Goal: Task Accomplishment & Management: Manage account settings

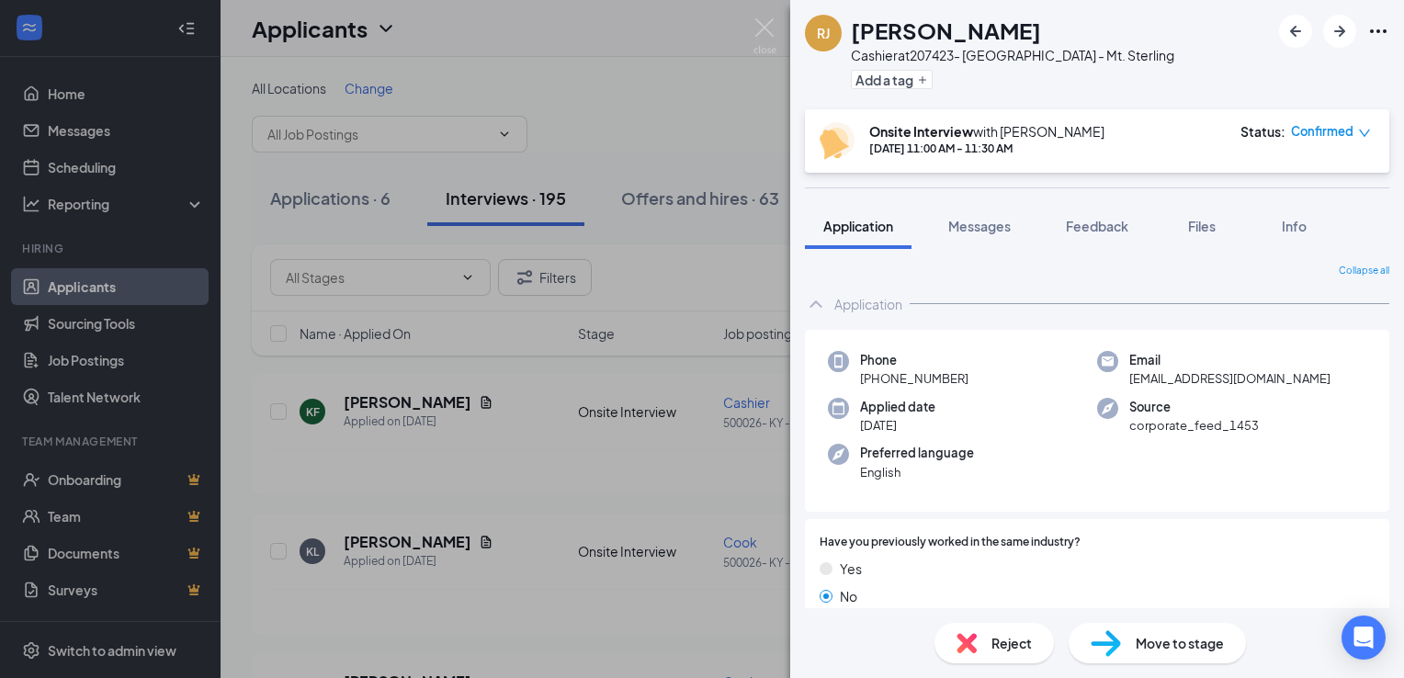
click at [1115, 623] on div "Move to stage" at bounding box center [1157, 643] width 177 height 40
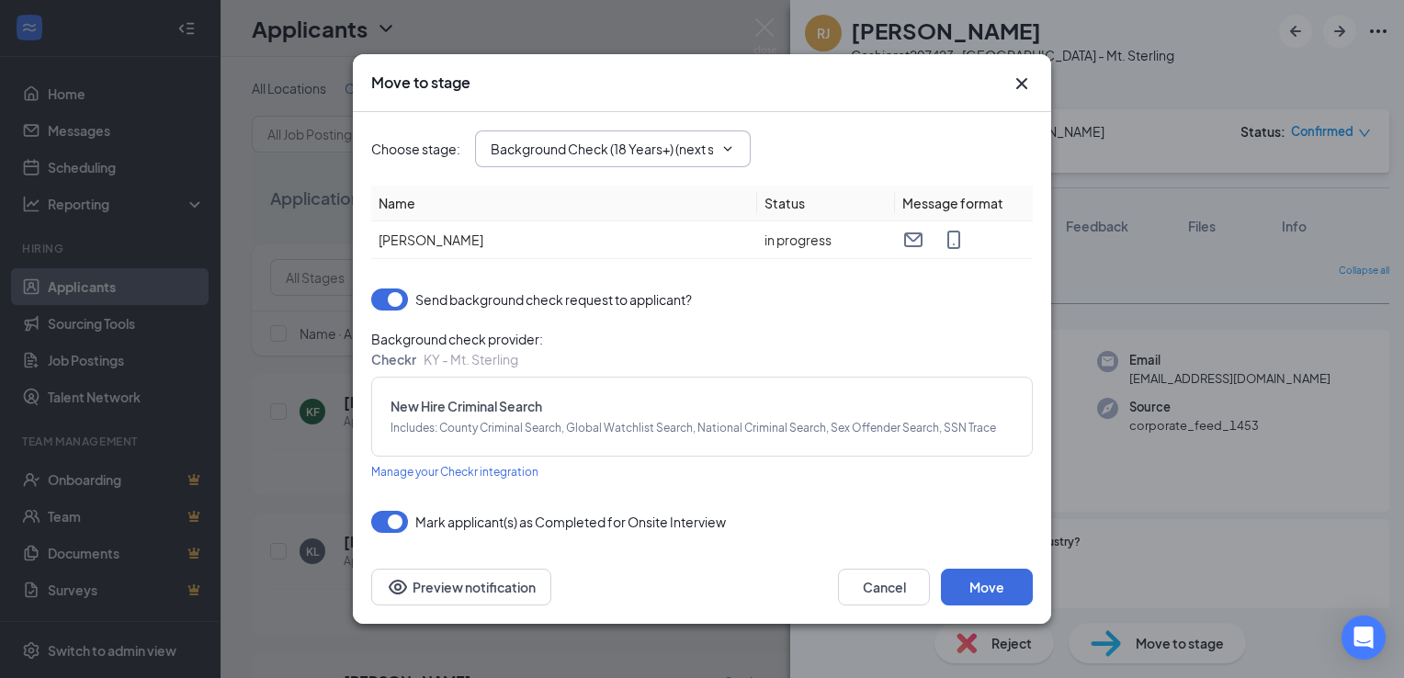
click at [630, 161] on span "Background Check (18 Years+) (next stage)" at bounding box center [613, 148] width 276 height 37
click at [657, 146] on input "Background Check (18 Years+) (next stage)" at bounding box center [602, 149] width 222 height 20
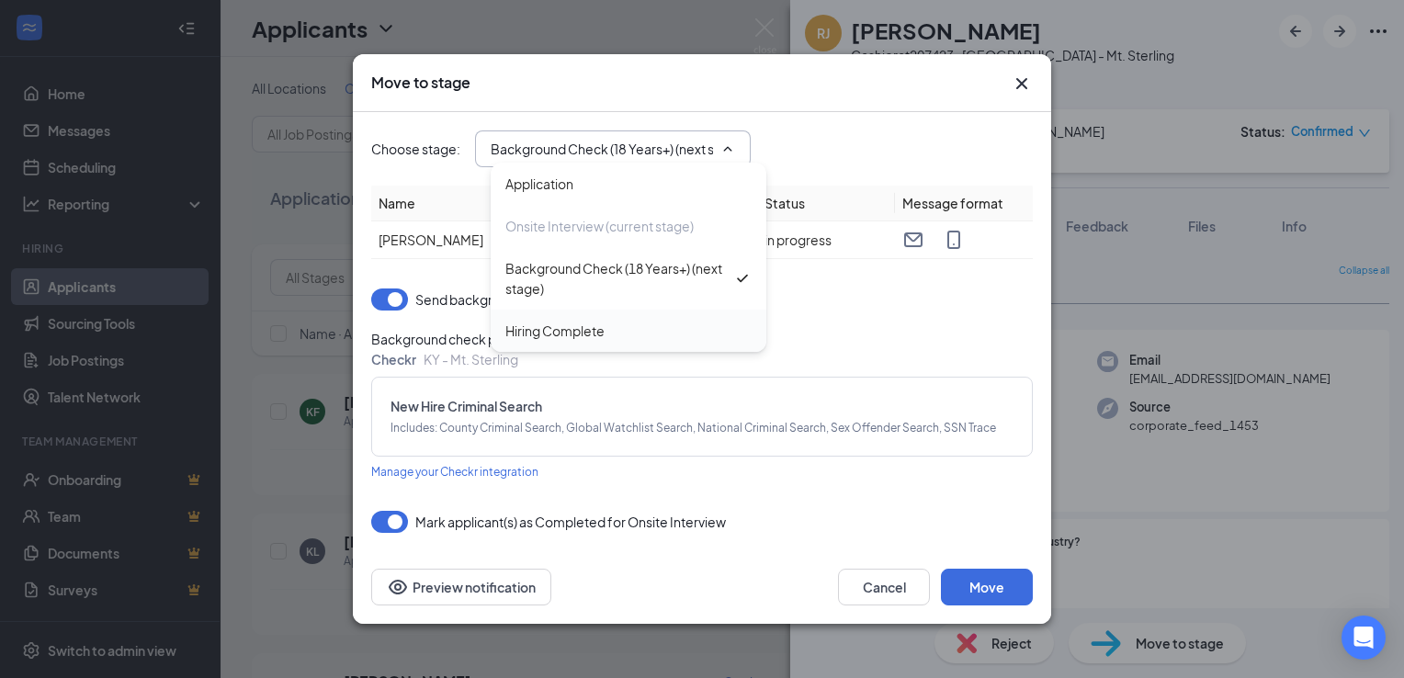
click at [622, 319] on div "Hiring Complete" at bounding box center [629, 331] width 276 height 42
type input "Hiring Complete"
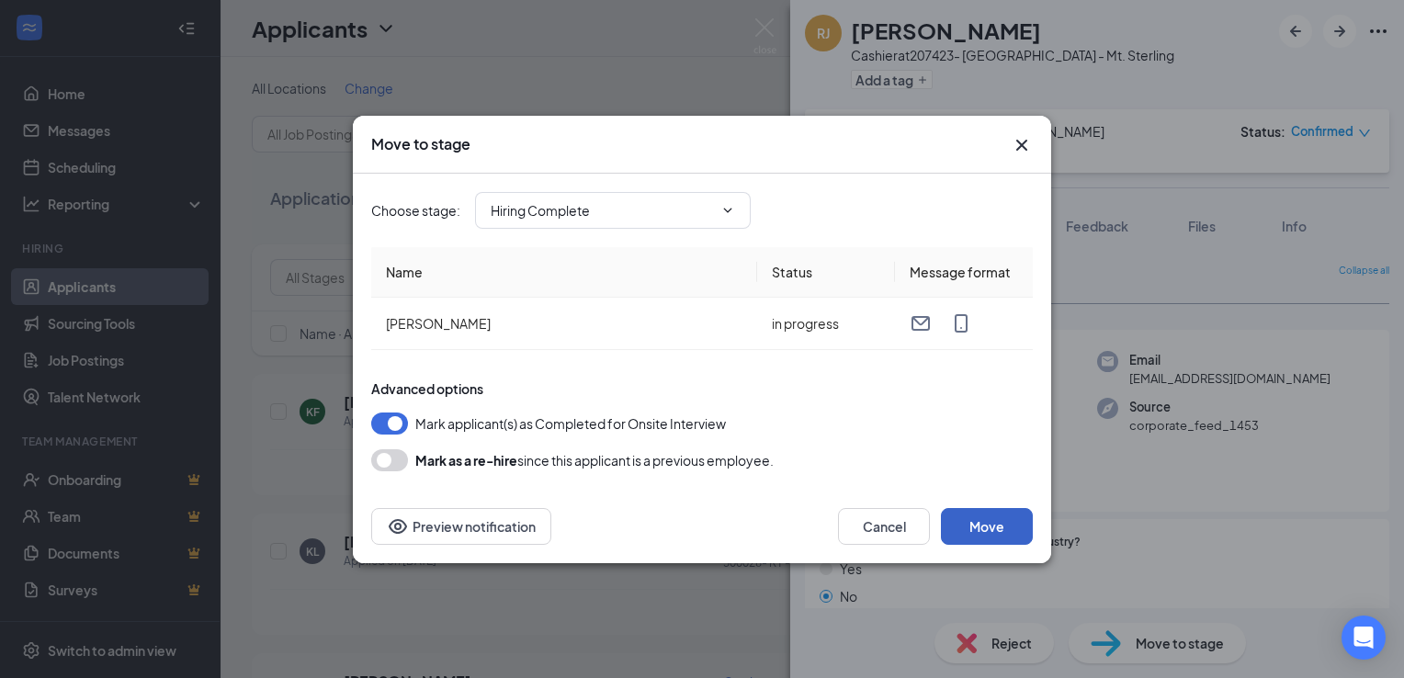
click at [989, 528] on button "Move" at bounding box center [987, 526] width 92 height 37
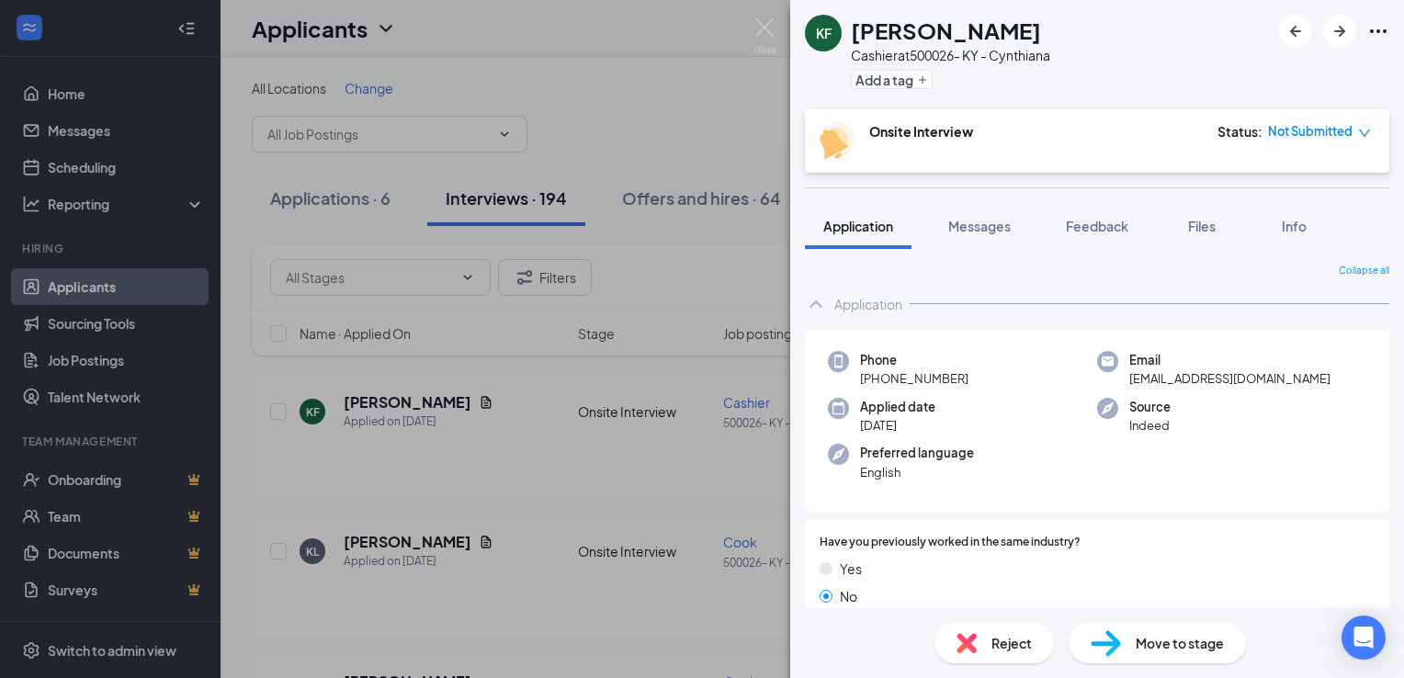
click at [781, 34] on div "KF [PERSON_NAME] at 500026- KY - Cynthiana Add a tag Onsite Interview Status : …" at bounding box center [702, 339] width 1404 height 678
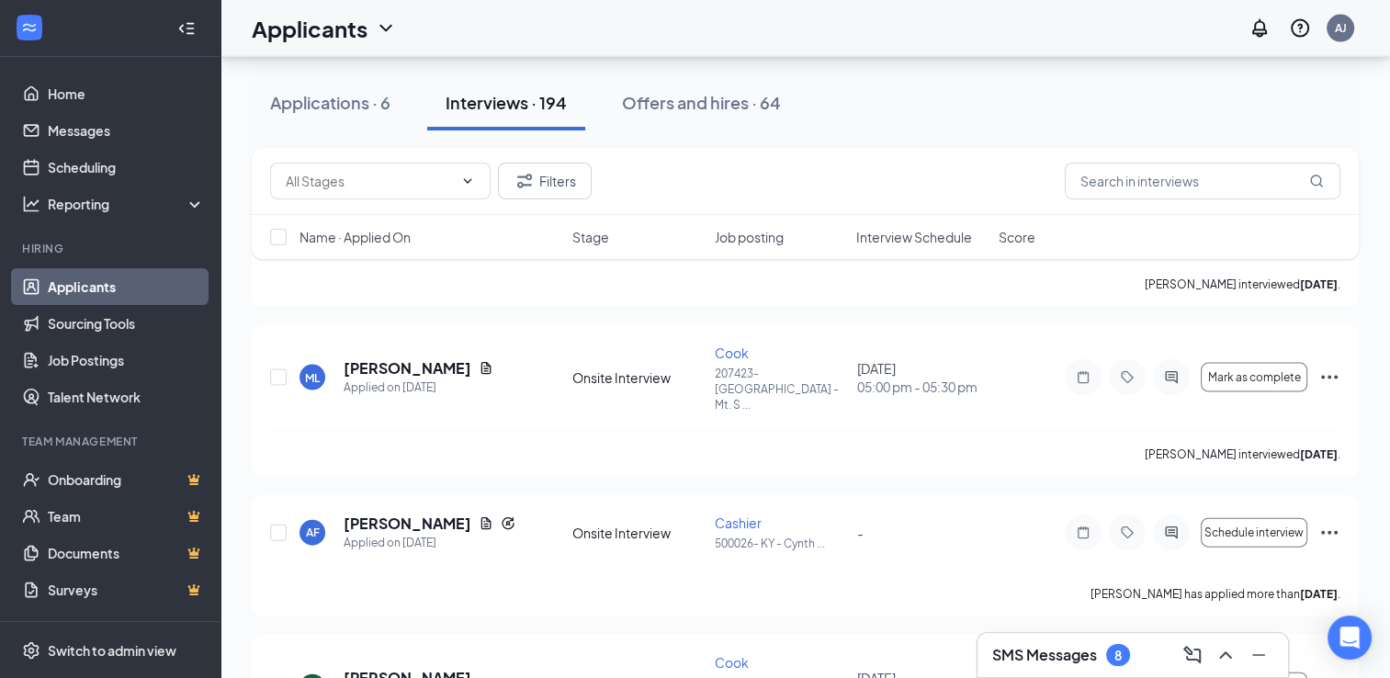
scroll to position [3857, 0]
click at [1022, 663] on h3 "SMS Messages" at bounding box center [1044, 655] width 105 height 20
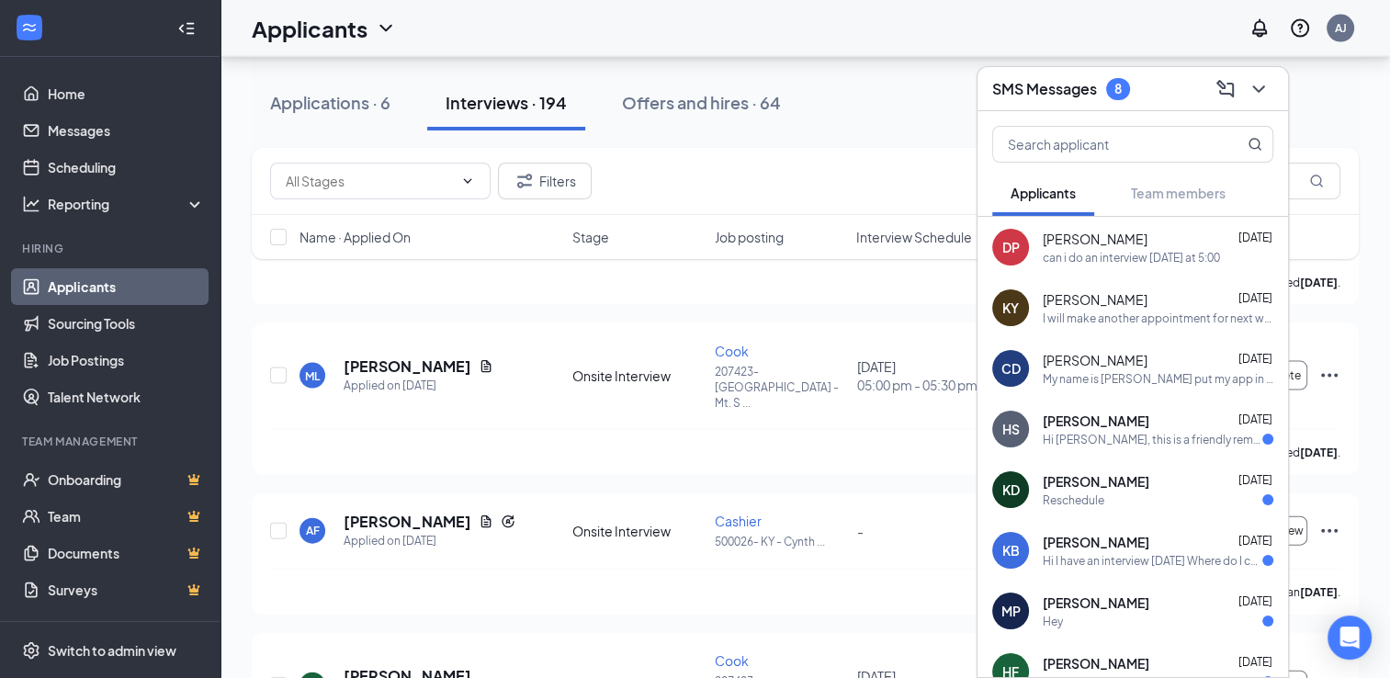
click at [1184, 390] on div "CD [PERSON_NAME] [DATE] My name is [PERSON_NAME] put my app in I have interview…" at bounding box center [1133, 368] width 311 height 61
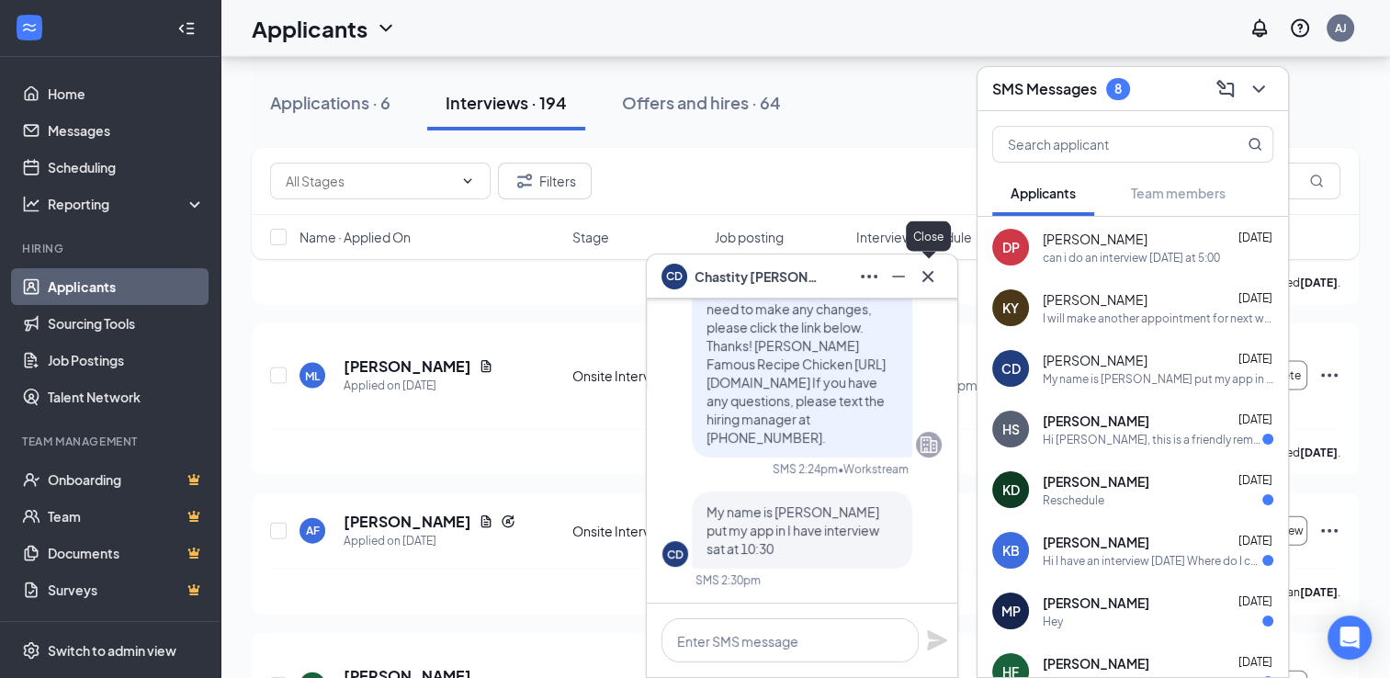
click at [924, 278] on icon "Cross" at bounding box center [927, 275] width 11 height 11
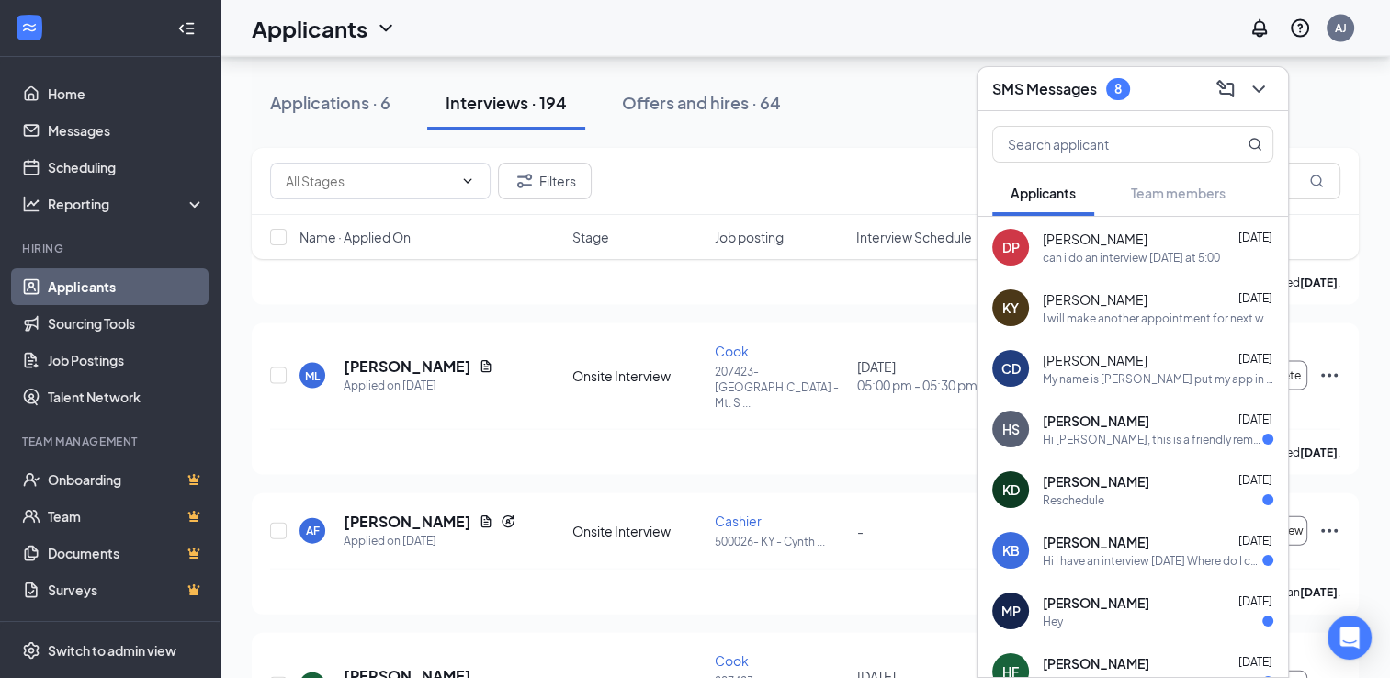
click at [1161, 447] on div "HS [PERSON_NAME] [DATE] Hi [PERSON_NAME], this is a friendly reminder. Your ons…" at bounding box center [1133, 429] width 311 height 61
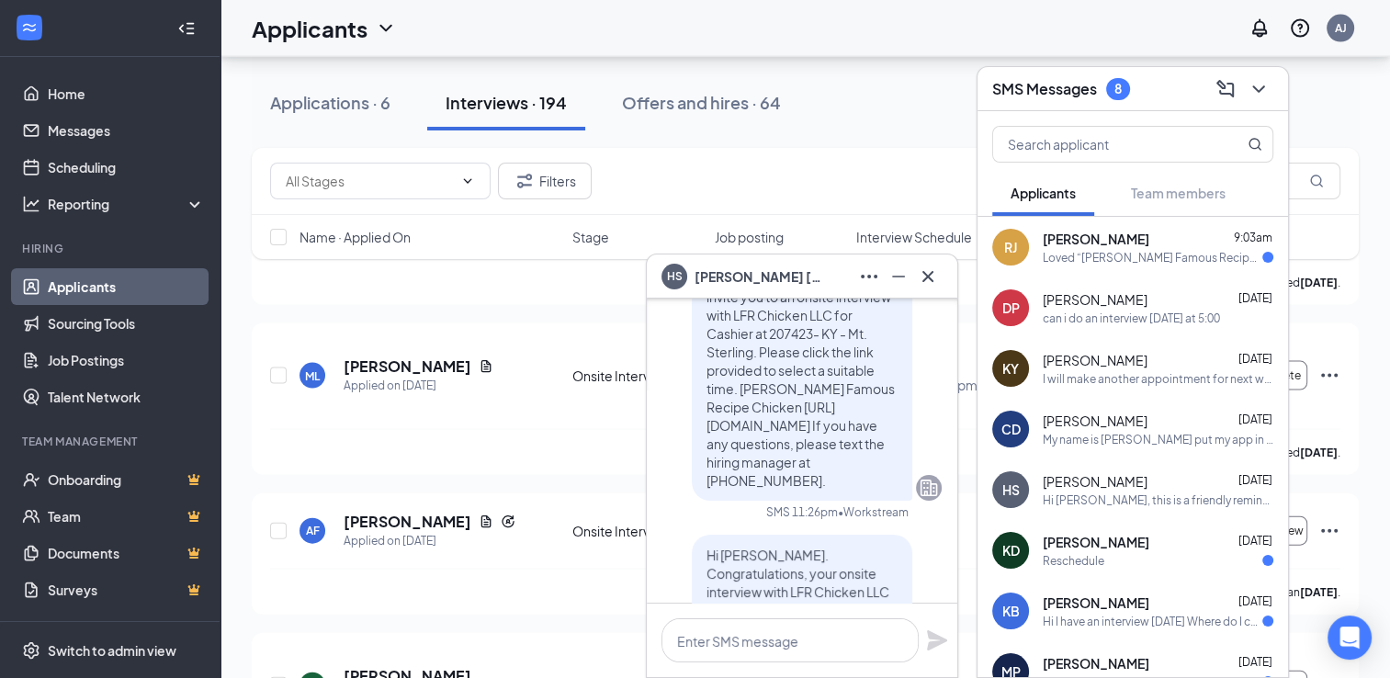
scroll to position [-748, 0]
click at [935, 274] on icon "Cross" at bounding box center [928, 277] width 22 height 22
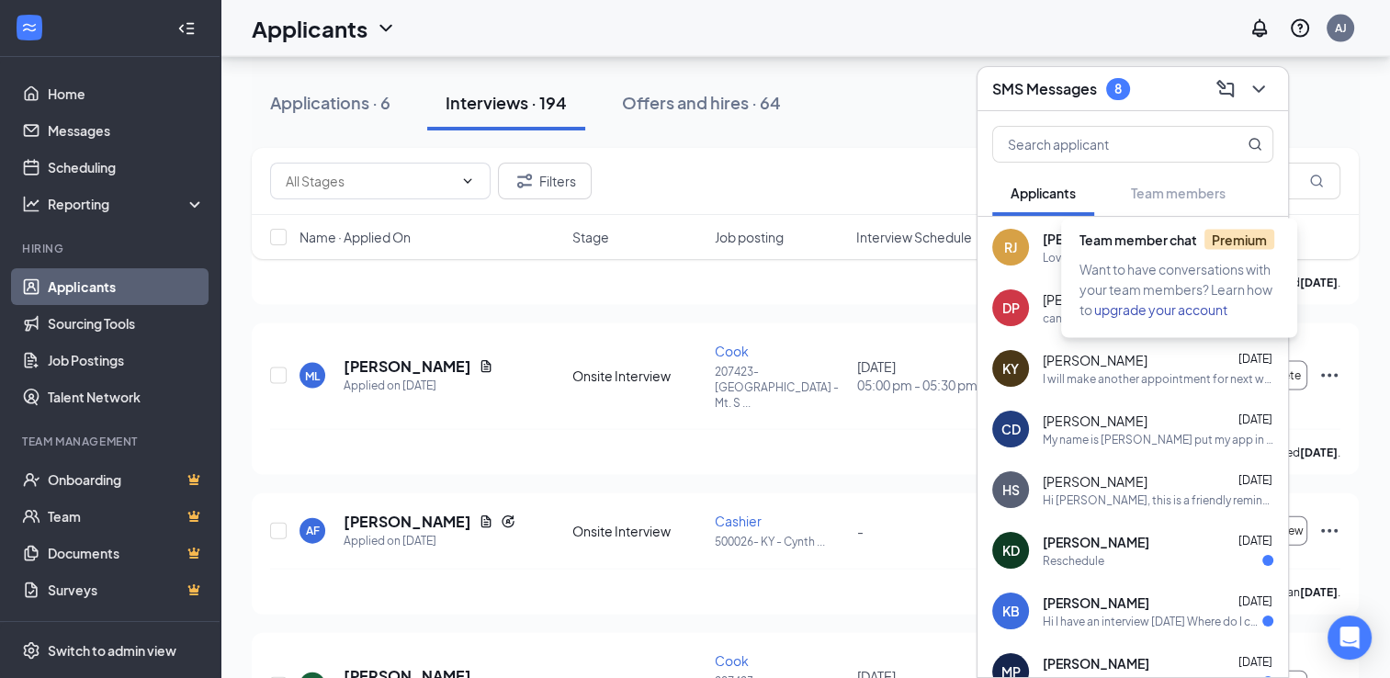
click at [1156, 243] on span "Team member chat Premium" at bounding box center [1177, 240] width 195 height 17
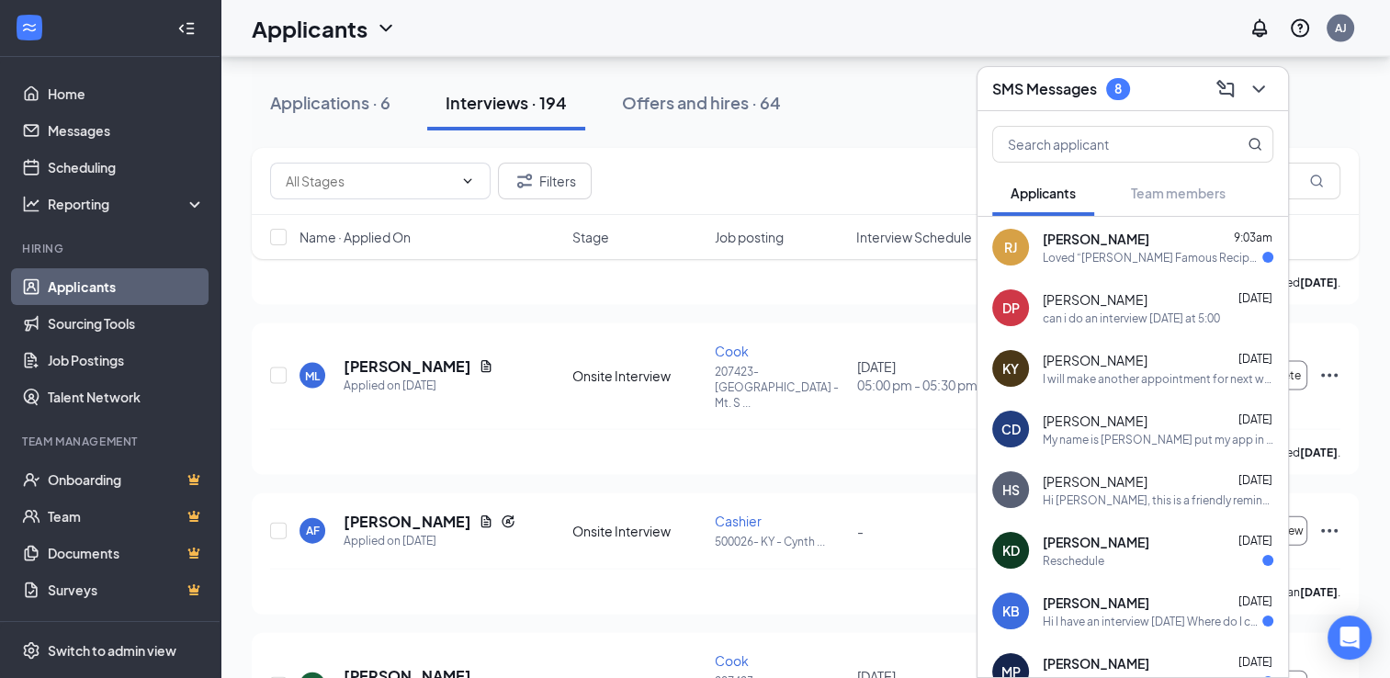
click at [1043, 259] on div "Loved “[PERSON_NAME] Famous Recipe Chicken is so excited for you to join our te…" at bounding box center [1153, 258] width 220 height 16
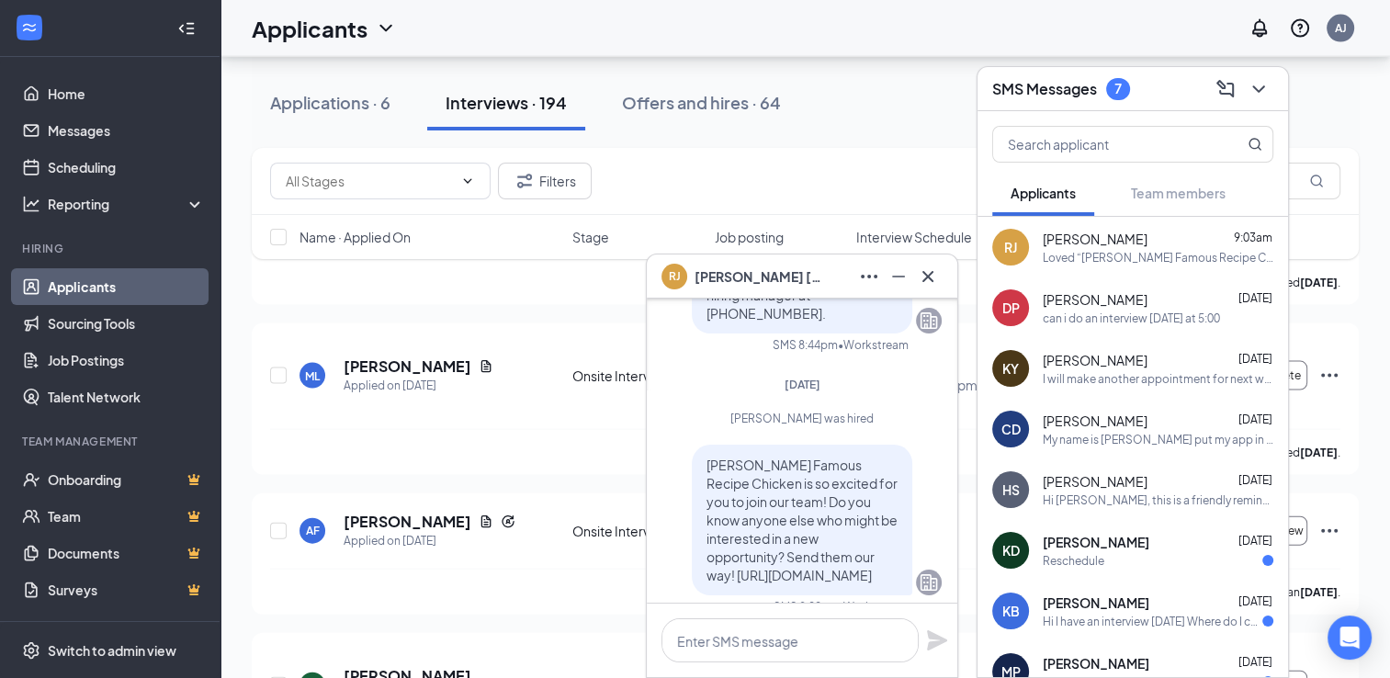
scroll to position [-209, 0]
click at [926, 274] on icon "Cross" at bounding box center [927, 275] width 11 height 11
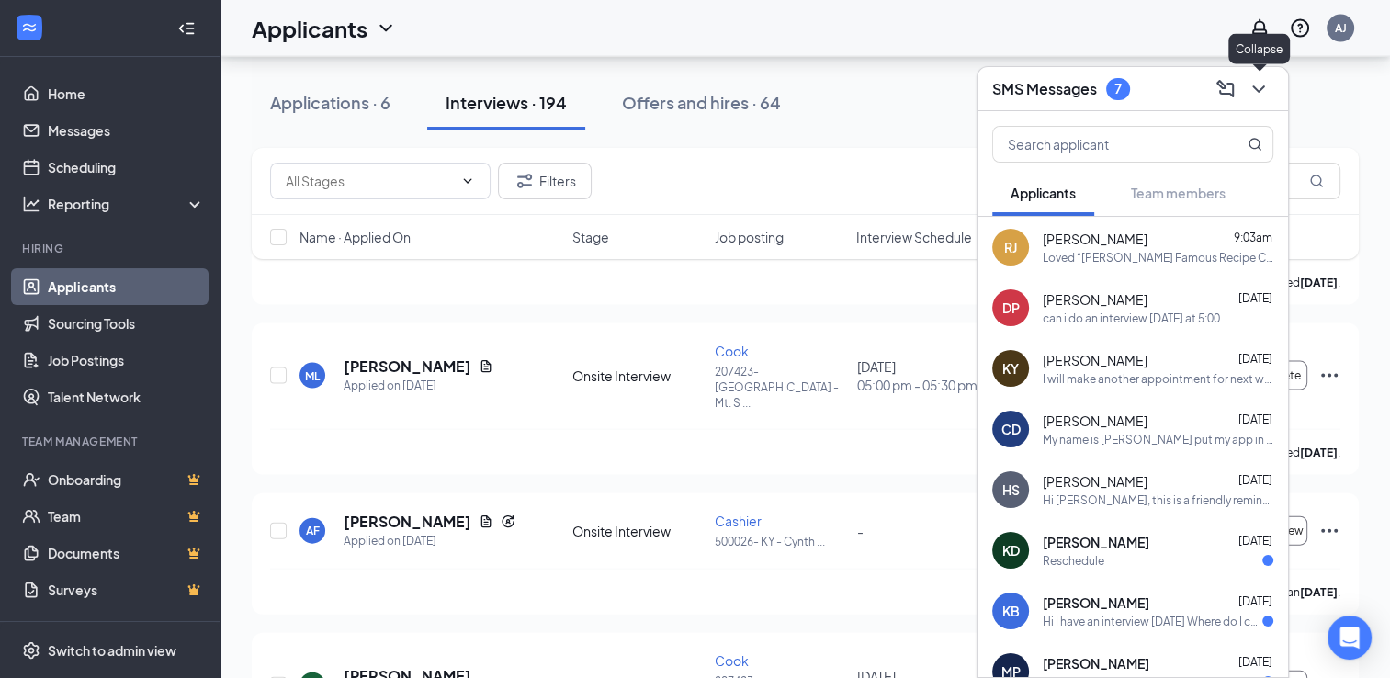
click at [1248, 84] on icon "ChevronDown" at bounding box center [1259, 89] width 22 height 22
